Goal: Task Accomplishment & Management: Complete application form

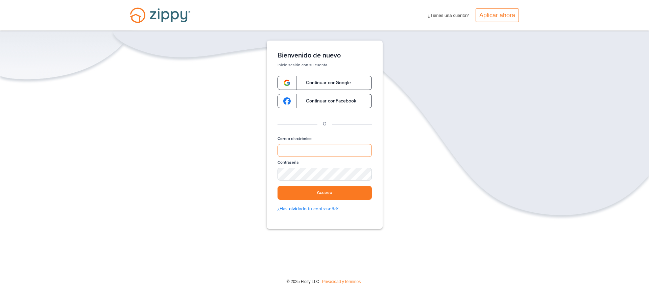
click at [303, 149] on input "Correo electrónico" at bounding box center [324, 150] width 94 height 13
type input "**********"
click at [277, 186] on button "Acceso" at bounding box center [324, 193] width 94 height 14
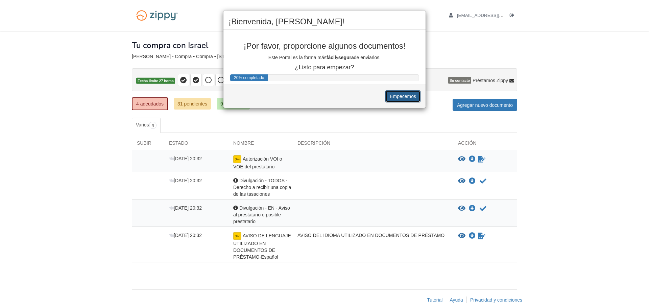
click at [402, 99] on font "Empecemos" at bounding box center [403, 96] width 26 height 5
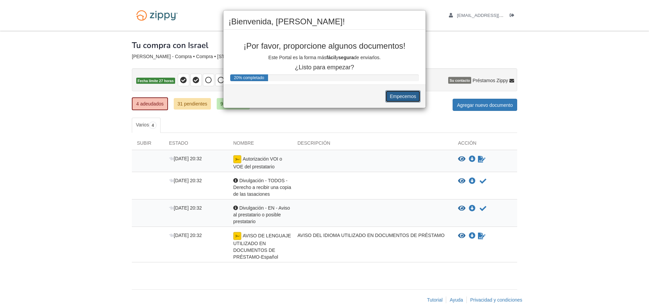
click at [402, 99] on font "Empecemos" at bounding box center [403, 96] width 26 height 5
click at [392, 94] on font "Empecemos" at bounding box center [403, 96] width 26 height 5
click at [395, 97] on font "Empecemos" at bounding box center [403, 96] width 26 height 5
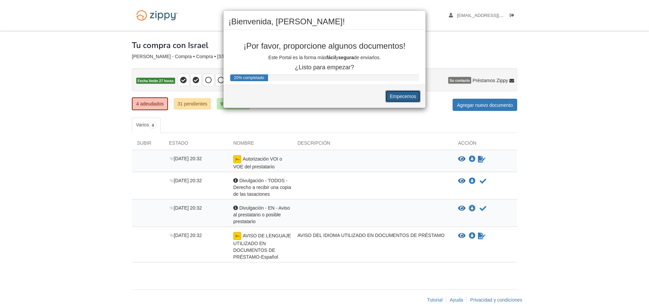
click at [395, 97] on font "Empecemos" at bounding box center [403, 96] width 26 height 5
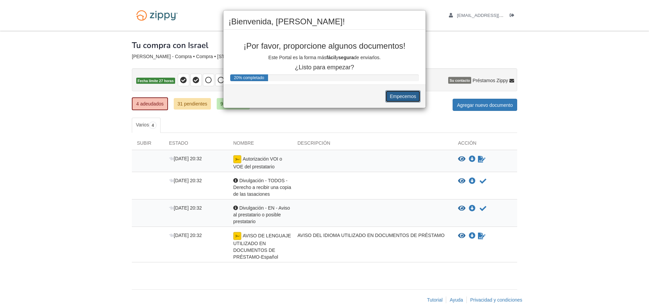
click at [395, 97] on font "Empecemos" at bounding box center [403, 96] width 26 height 5
click at [385, 90] on button "Empecemos" at bounding box center [402, 96] width 35 height 12
click at [407, 100] on button "Empecemos" at bounding box center [402, 96] width 35 height 12
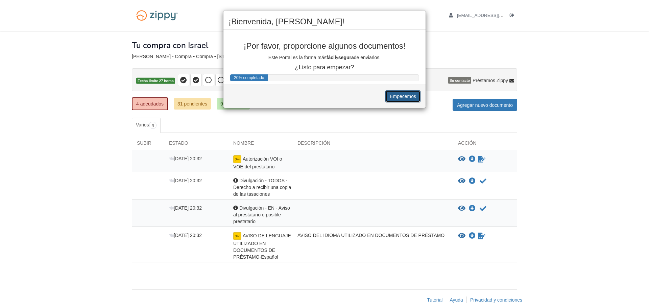
drag, startPoint x: 407, startPoint y: 100, endPoint x: 404, endPoint y: 97, distance: 4.1
click at [404, 97] on button "Empecemos" at bounding box center [402, 96] width 35 height 12
click at [404, 97] on font "Empecemos" at bounding box center [403, 96] width 26 height 5
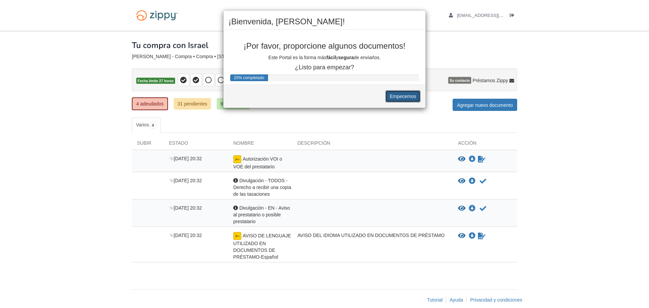
click at [404, 97] on font "Empecemos" at bounding box center [403, 96] width 26 height 5
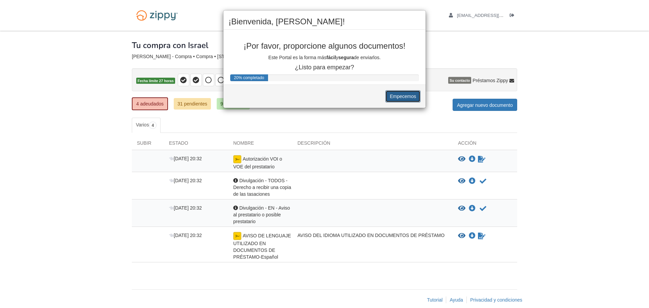
click at [404, 97] on font "Empecemos" at bounding box center [403, 96] width 26 height 5
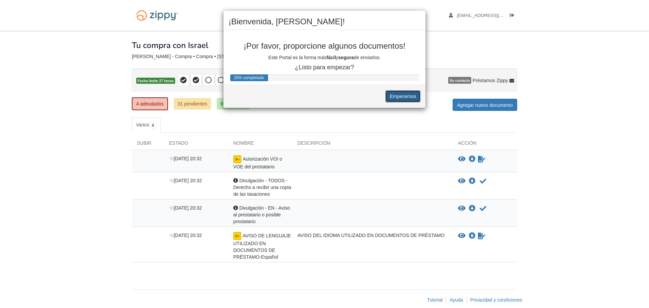
click at [404, 97] on font "Empecemos" at bounding box center [403, 96] width 26 height 5
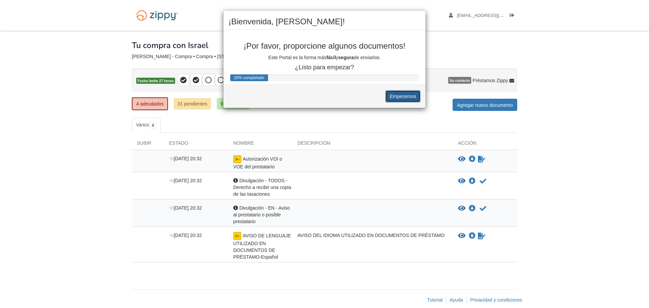
click at [404, 97] on font "Empecemos" at bounding box center [403, 96] width 26 height 5
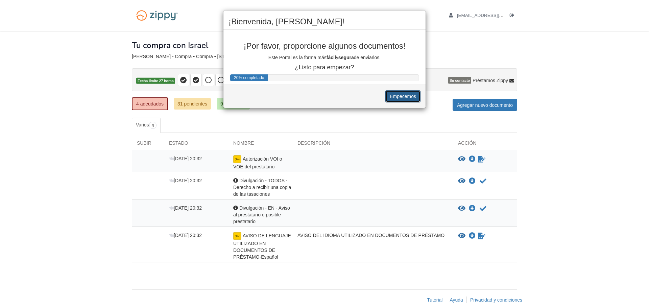
click at [404, 97] on font "Empecemos" at bounding box center [403, 96] width 26 height 5
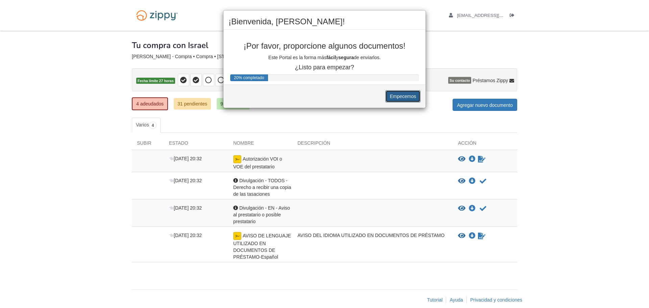
click at [404, 97] on font "Empecemos" at bounding box center [403, 96] width 26 height 5
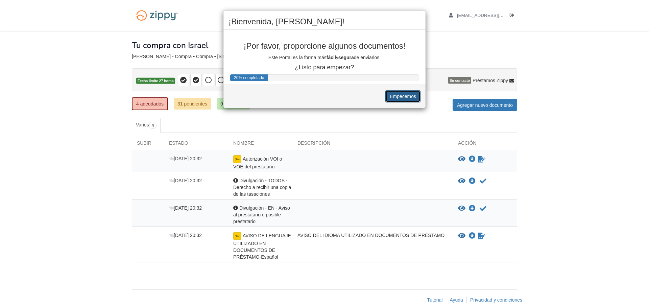
click at [404, 97] on font "Empecemos" at bounding box center [403, 96] width 26 height 5
click at [390, 94] on font "Empecemos" at bounding box center [403, 96] width 26 height 5
drag, startPoint x: 390, startPoint y: 94, endPoint x: 405, endPoint y: 97, distance: 15.5
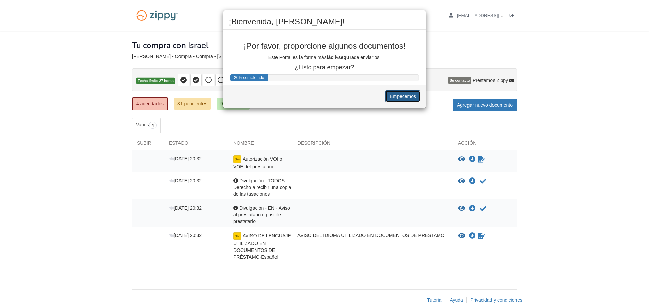
click at [405, 97] on font "Empecemos" at bounding box center [403, 96] width 26 height 5
click at [417, 20] on h2 "¡Bienvenida, Carmen!" at bounding box center [324, 21] width 192 height 9
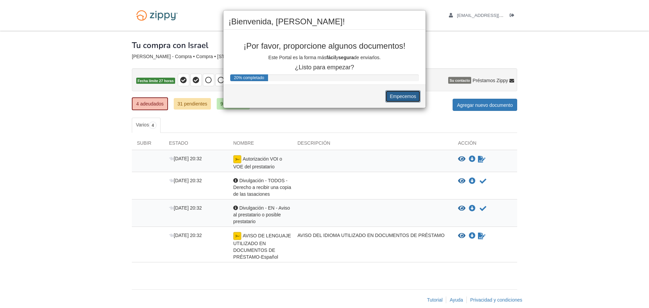
click at [395, 94] on font "Empecemos" at bounding box center [403, 96] width 26 height 5
click at [277, 195] on div "¡Bienvenida, Carmen! ¡Por favor, proporcione algunos documentos! Este Portal es…" at bounding box center [324, 154] width 649 height 308
click at [256, 207] on div "¡Bienvenida, Carmen! ¡Por favor, proporcione algunos documentos! Este Portal es…" at bounding box center [324, 154] width 649 height 308
click at [254, 249] on div "¡Bienvenida, Carmen! ¡Por favor, proporcione algunos documentos! Este Portal es…" at bounding box center [324, 154] width 649 height 308
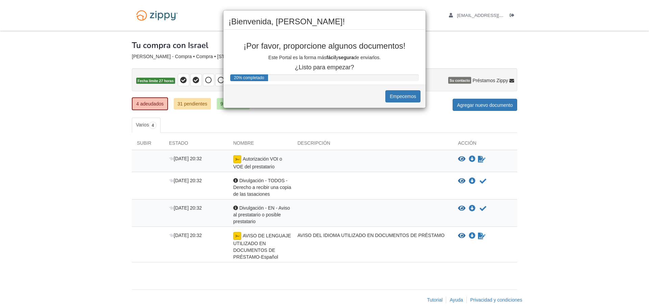
click at [255, 236] on div "¡Bienvenida, Carmen! ¡Por favor, proporcione algunos documentos! Este Portal es…" at bounding box center [324, 154] width 649 height 308
click at [304, 205] on div "¡Bienvenida, Carmen! ¡Por favor, proporcione algunos documentos! Este Portal es…" at bounding box center [324, 154] width 649 height 308
drag, startPoint x: 304, startPoint y: 205, endPoint x: 291, endPoint y: 159, distance: 47.7
click at [291, 159] on div "¡Bienvenida, Carmen! ¡Por favor, proporcione algunos documentos! Este Portal es…" at bounding box center [324, 154] width 649 height 308
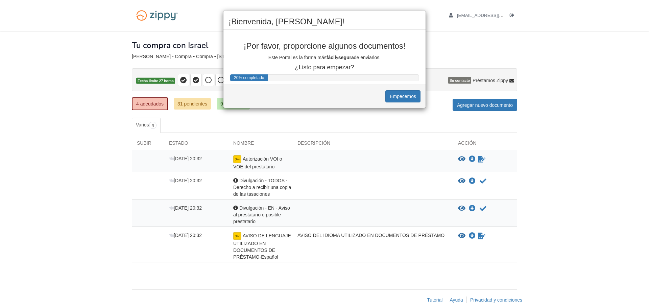
click at [291, 159] on div "¡Bienvenida, Carmen! ¡Por favor, proporcione algunos documentos! Este Portal es…" at bounding box center [324, 154] width 649 height 308
click at [391, 94] on font "Empecemos" at bounding box center [403, 96] width 26 height 5
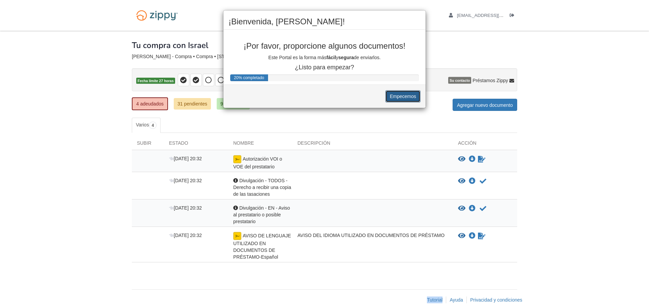
click at [391, 94] on font "Empecemos" at bounding box center [403, 96] width 26 height 5
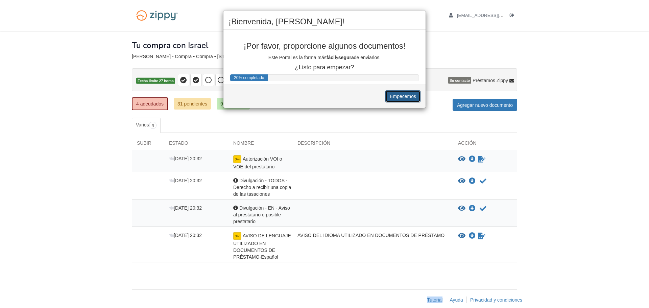
click at [391, 94] on font "Empecemos" at bounding box center [403, 96] width 26 height 5
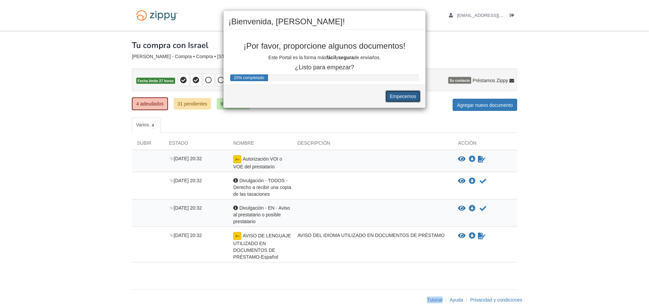
click at [391, 94] on font "Empecemos" at bounding box center [403, 96] width 26 height 5
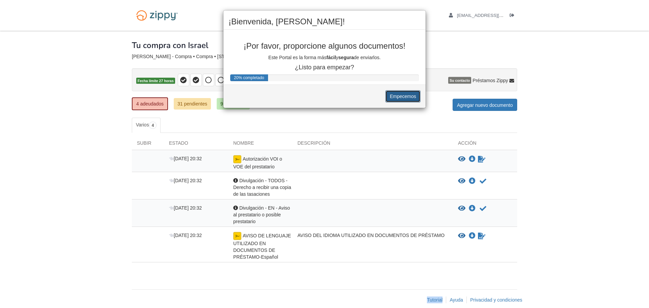
click at [391, 94] on font "Empecemos" at bounding box center [403, 96] width 26 height 5
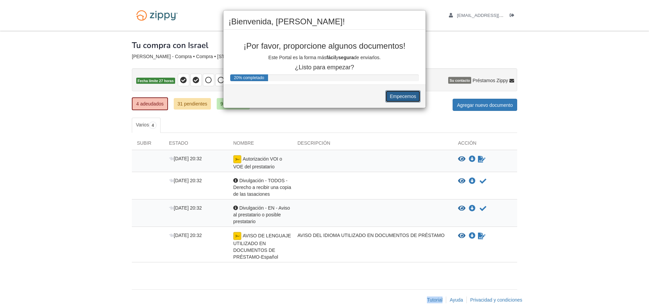
click at [391, 94] on font "Empecemos" at bounding box center [403, 96] width 26 height 5
drag, startPoint x: 391, startPoint y: 94, endPoint x: 237, endPoint y: -41, distance: 204.6
click at [237, 0] on html "avivaelhernandez23@gmail.com Cerrar sesión" at bounding box center [324, 158] width 649 height 317
click at [385, 90] on button "Empecemos" at bounding box center [402, 96] width 35 height 12
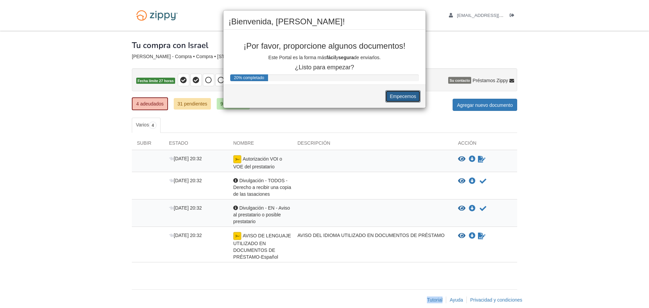
click at [385, 90] on button "Empecemos" at bounding box center [402, 96] width 35 height 12
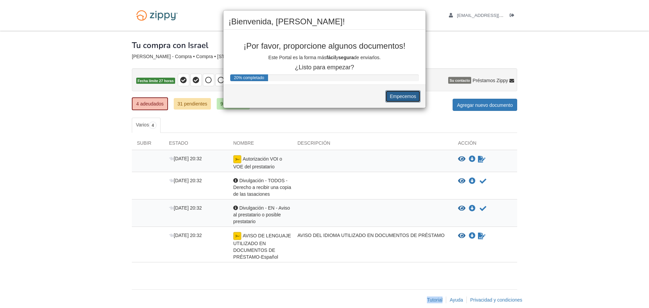
click at [404, 95] on font "Empecemos" at bounding box center [403, 96] width 26 height 5
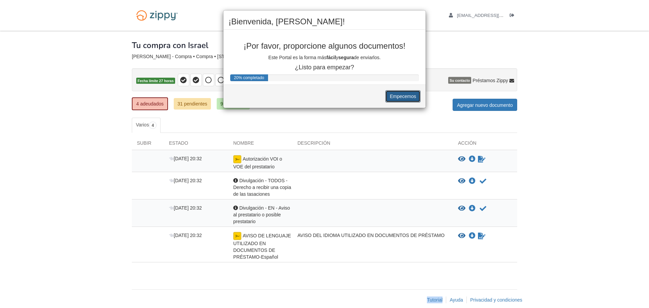
drag, startPoint x: 404, startPoint y: 95, endPoint x: 420, endPoint y: 36, distance: 61.3
click at [420, 36] on div "¡Bienvenida, Carmen! ¡Por favor, proporcione algunos documentos! Este Portal es…" at bounding box center [324, 59] width 203 height 98
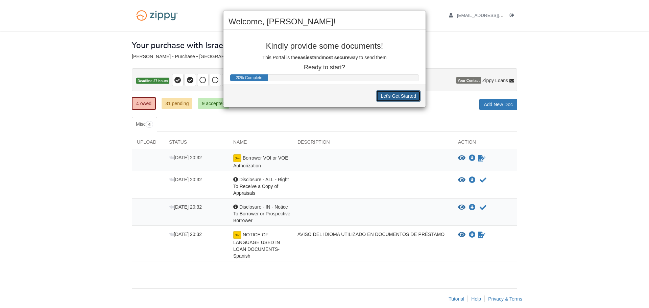
click at [393, 94] on button "Let's Get Started" at bounding box center [398, 95] width 44 height 11
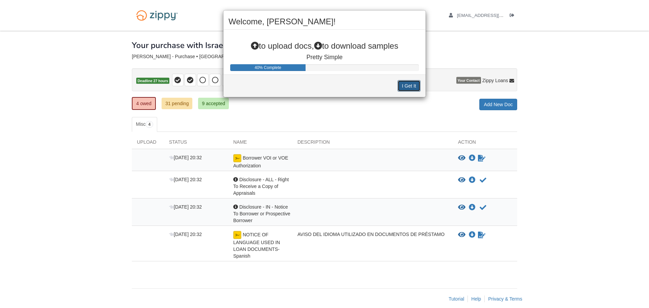
click at [408, 88] on button "I Get It" at bounding box center [408, 85] width 23 height 11
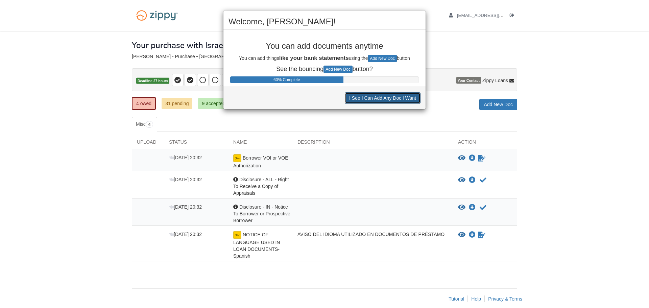
click at [383, 100] on button "I See I Can Add Any Doc I Want" at bounding box center [383, 97] width 76 height 11
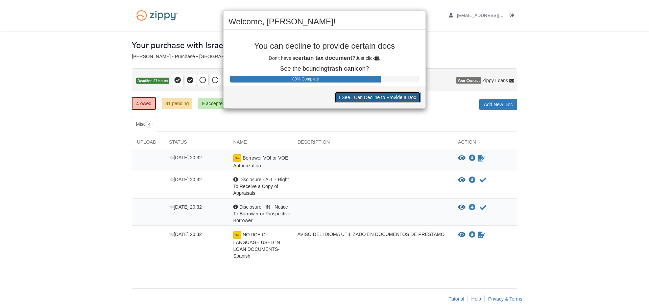
click at [383, 100] on button "I See I Can Decline to Provide a Doc" at bounding box center [378, 97] width 86 height 11
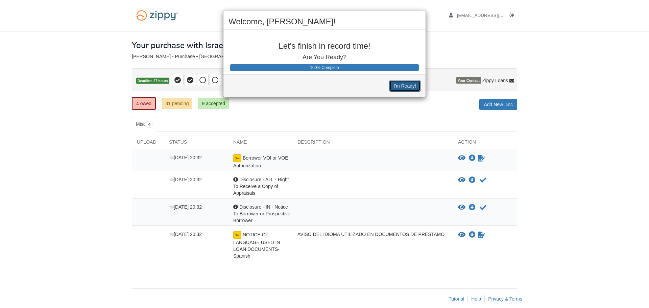
click at [405, 82] on button "I'm Ready!" at bounding box center [404, 85] width 31 height 11
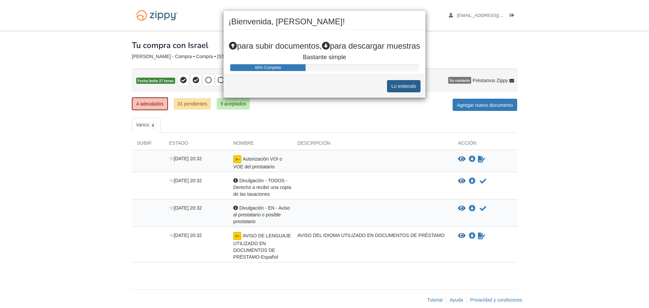
click at [397, 86] on font "Lo entiendo" at bounding box center [403, 86] width 25 height 5
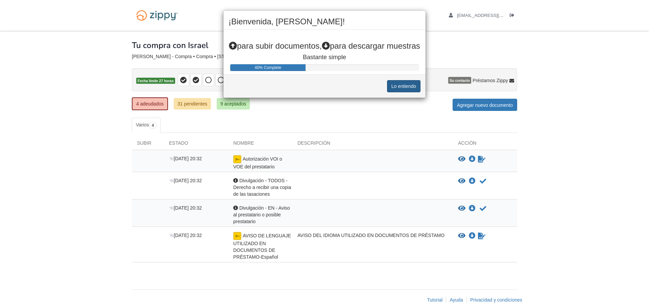
click at [397, 86] on font "Lo entiendo" at bounding box center [403, 86] width 25 height 5
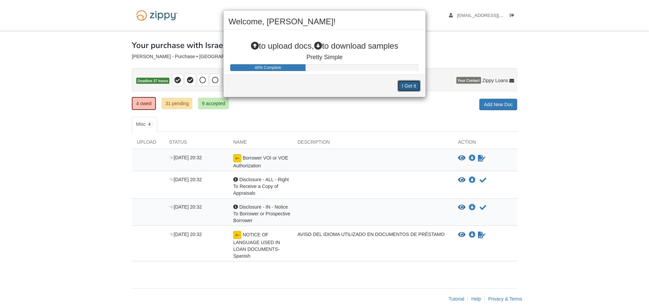
click at [409, 87] on button "I Get It" at bounding box center [408, 85] width 23 height 11
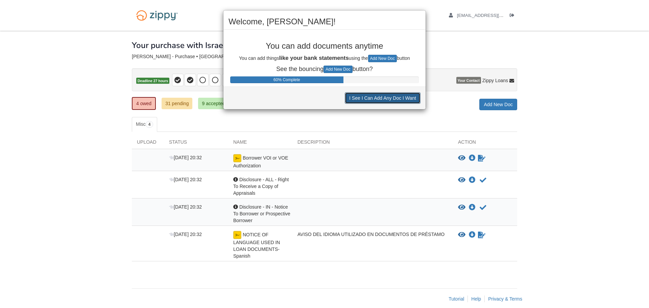
click at [383, 97] on button "I See I Can Add Any Doc I Want" at bounding box center [383, 97] width 76 height 11
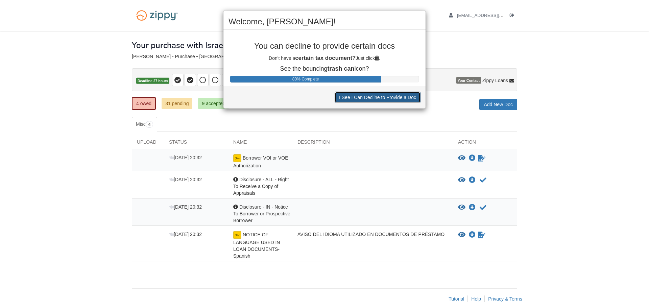
click at [383, 97] on button "I See I Can Decline to Provide a Doc" at bounding box center [378, 97] width 86 height 11
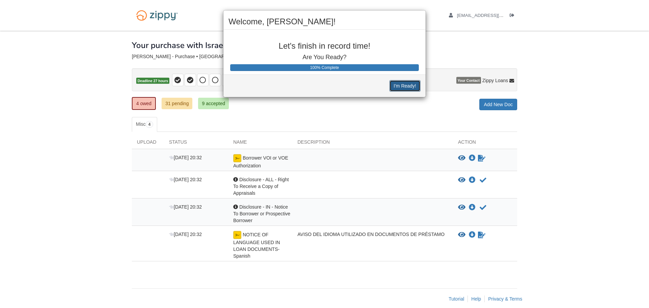
click at [397, 87] on button "I'm Ready!" at bounding box center [404, 85] width 31 height 11
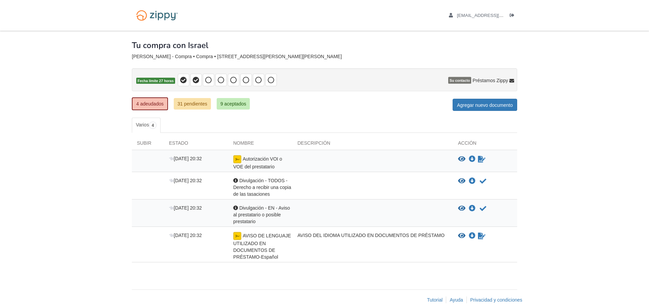
click at [266, 165] on font "Autorización VOI o VOE del prestatario" at bounding box center [257, 162] width 49 height 13
click at [480, 161] on icon "Formulario de firma" at bounding box center [481, 159] width 7 height 7
click at [480, 160] on icon "Formulario de firma" at bounding box center [481, 159] width 7 height 7
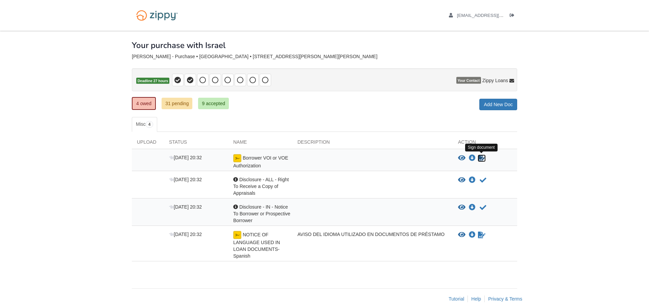
click at [482, 159] on icon "Sign Form" at bounding box center [481, 158] width 7 height 7
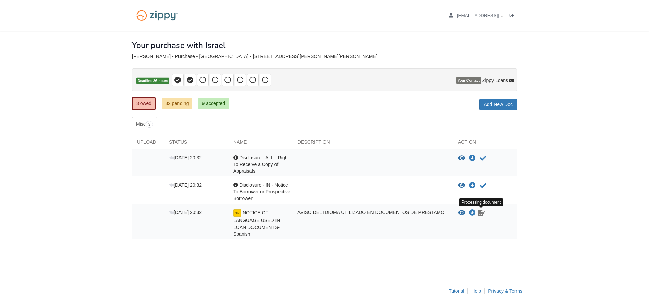
click at [481, 214] on icon "Waiting for your co-borrower to e-sign" at bounding box center [481, 213] width 7 height 7
click at [479, 214] on icon "Waiting for your co-borrower to e-sign" at bounding box center [481, 213] width 7 height 7
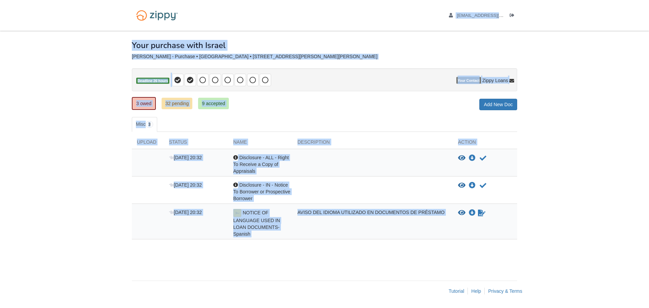
drag, startPoint x: 479, startPoint y: 214, endPoint x: 522, endPoint y: -41, distance: 258.6
click at [522, 0] on html "[EMAIL_ADDRESS][DOMAIN_NAME] Logout" at bounding box center [324, 154] width 649 height 308
click at [384, 211] on div "AVISO DEL IDIOMA UTILIZADO EN DOCUMENTOS DE PRÉSTAMO" at bounding box center [372, 223] width 161 height 28
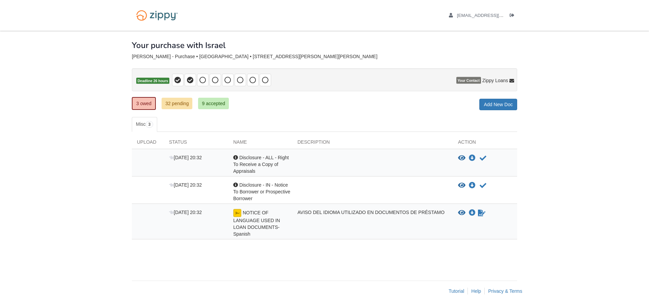
click at [384, 211] on div "AVISO DEL IDIOMA UTILIZADO EN DOCUMENTOS DE PRÉSTAMO" at bounding box center [372, 223] width 161 height 28
click at [237, 215] on img at bounding box center [237, 213] width 8 height 8
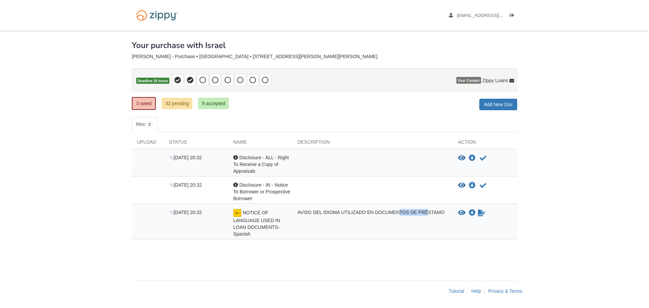
click at [251, 225] on span "NOTICE OF LANGUAGE USED IN LOAN DOCUMENTS-Spanish" at bounding box center [256, 223] width 47 height 27
click at [186, 214] on span "[DATE] 20:32" at bounding box center [185, 212] width 33 height 5
drag, startPoint x: 186, startPoint y: 214, endPoint x: 551, endPoint y: 230, distance: 366.0
click at [551, 230] on body "[EMAIL_ADDRESS][DOMAIN_NAME] Logout" at bounding box center [324, 154] width 649 height 308
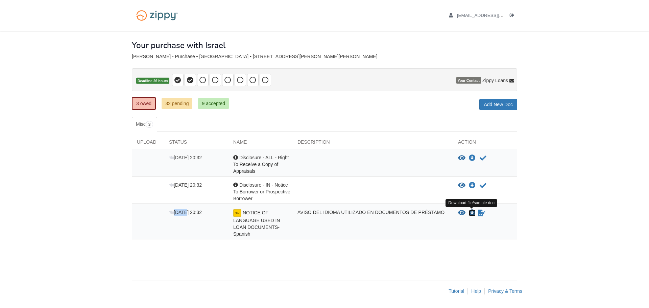
click at [473, 213] on icon "Download NOTICE OF LANGUAGE USED IN LOAN DOCUMENTS-Spanish" at bounding box center [472, 213] width 7 height 7
drag, startPoint x: 482, startPoint y: 214, endPoint x: 476, endPoint y: 223, distance: 11.0
click at [476, 223] on div "View blank/sample document View blank/sample document Download file/sample doc …" at bounding box center [485, 223] width 64 height 28
click at [478, 214] on icon "Waiting for your co-borrower to e-sign" at bounding box center [481, 213] width 7 height 7
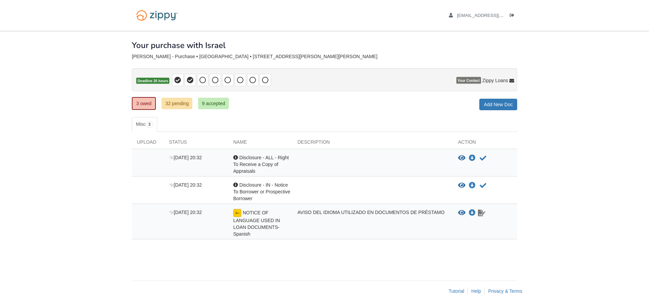
click at [478, 214] on icon "Waiting for your co-borrower to e-sign" at bounding box center [481, 213] width 7 height 7
click at [462, 212] on icon "View NOTICE OF LANGUAGE USED IN LOAN DOCUMENTS-Spanish" at bounding box center [461, 213] width 7 height 7
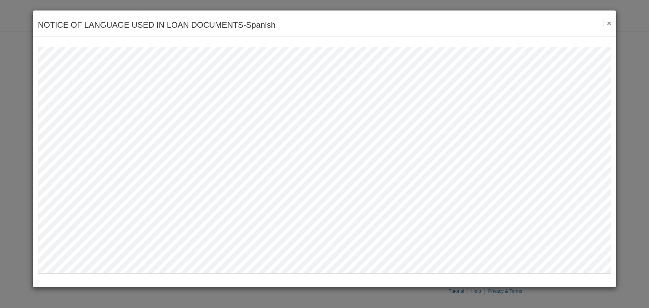
click at [610, 25] on button "×" at bounding box center [607, 23] width 8 height 7
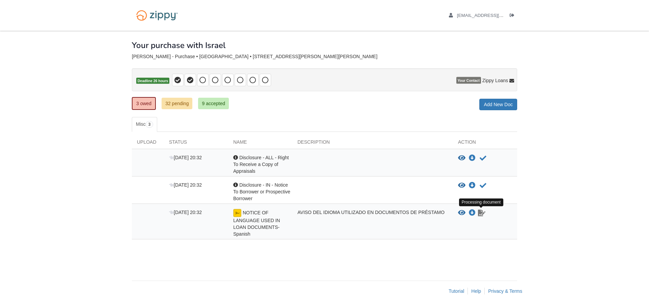
click at [480, 215] on icon "Waiting for your co-borrower to e-sign" at bounding box center [481, 213] width 7 height 7
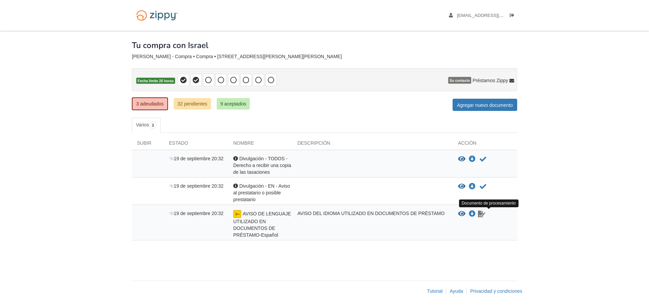
click at [479, 216] on icon "Esperando que su coprestatario firme electrónicamente" at bounding box center [481, 214] width 7 height 7
click at [480, 216] on icon "Esperando que su coprestatario firme electrónicamente" at bounding box center [481, 214] width 7 height 7
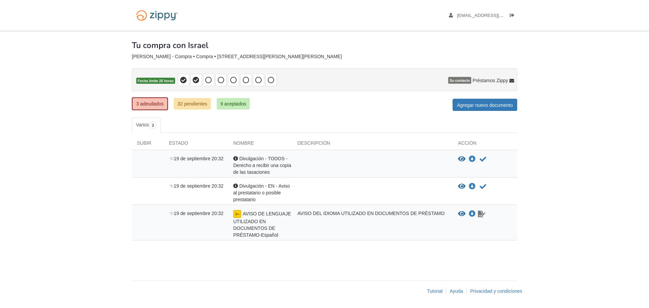
click at [480, 216] on icon "Esperando que su coprestatario firme electrónicamente" at bounding box center [481, 214] width 7 height 7
click at [150, 104] on font "3 adeudados" at bounding box center [149, 103] width 27 height 5
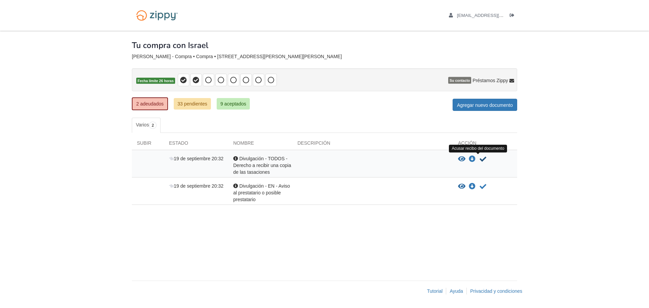
click at [484, 158] on icon "Acusar recibo del documento" at bounding box center [483, 159] width 7 height 7
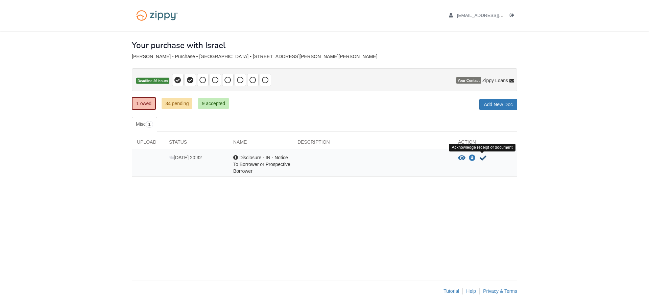
click at [483, 156] on icon "Acknowledge receipt of document" at bounding box center [483, 158] width 7 height 7
